Goal: Information Seeking & Learning: Learn about a topic

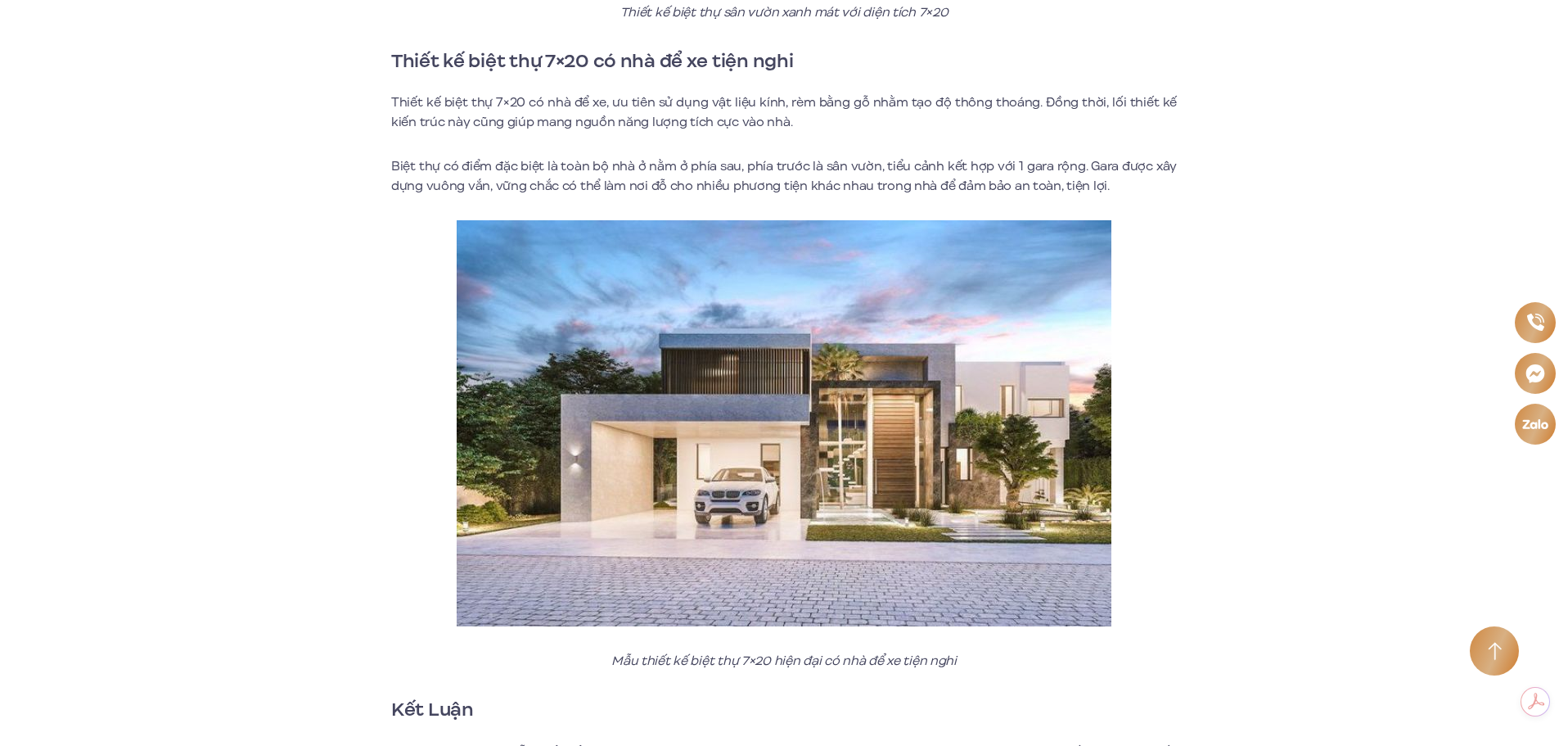
scroll to position [10236, 0]
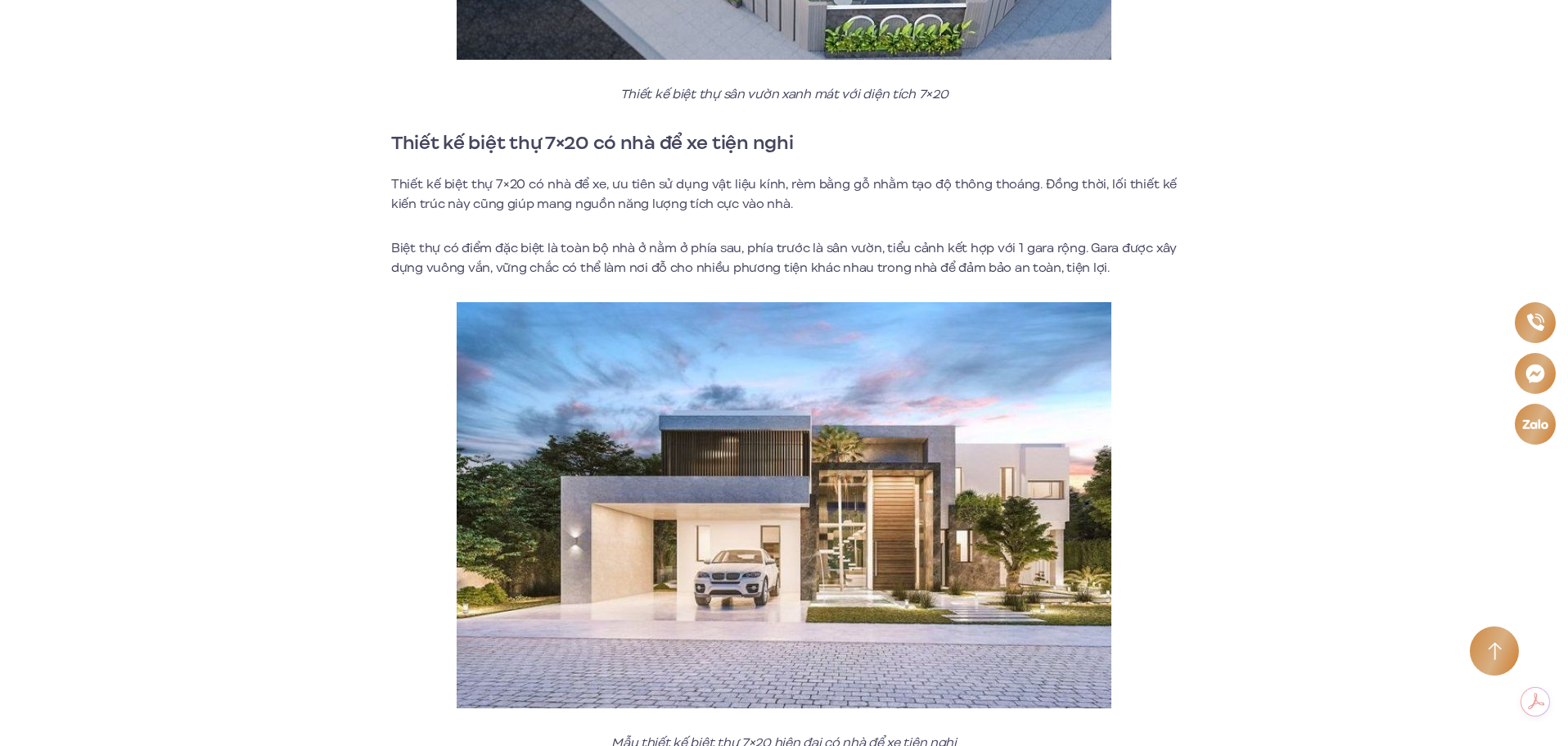
scroll to position [10072, 0]
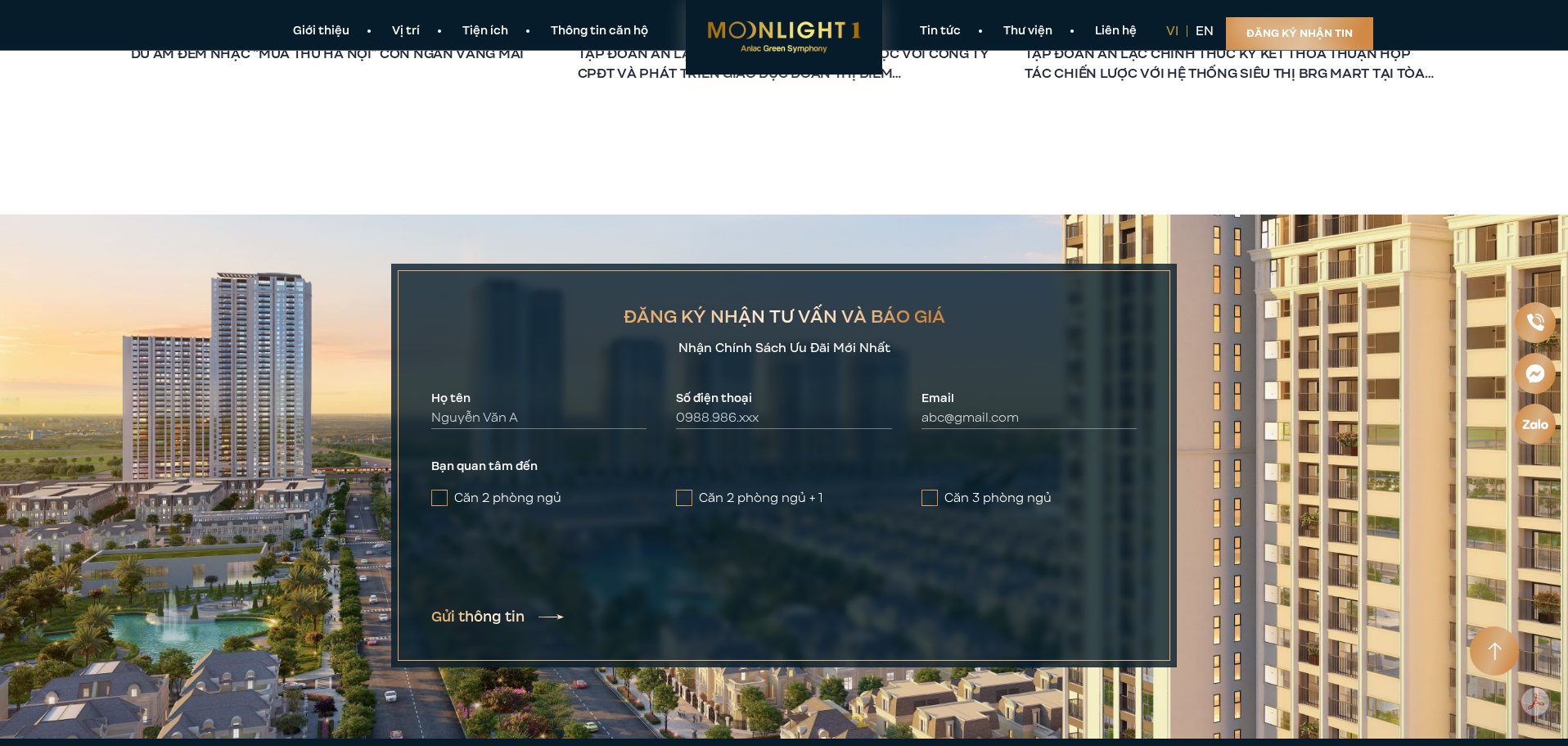
scroll to position [11070, 0]
